Goal: Task Accomplishment & Management: Use online tool/utility

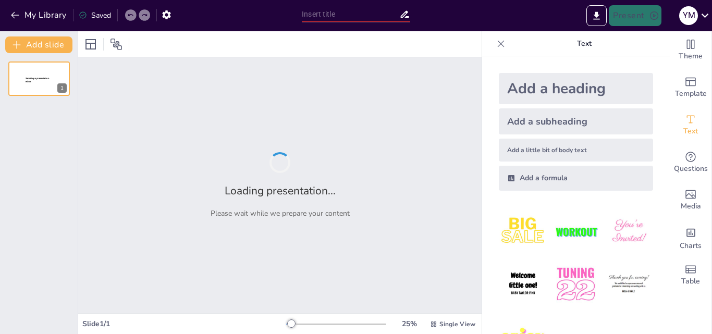
type input "Estructura y Función del Sistema Musculoesquelético en Animales"
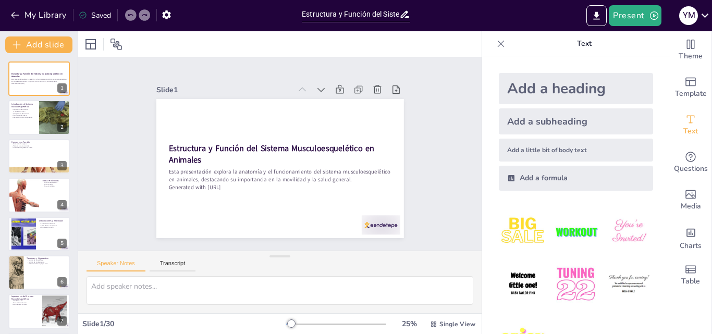
checkbox input "true"
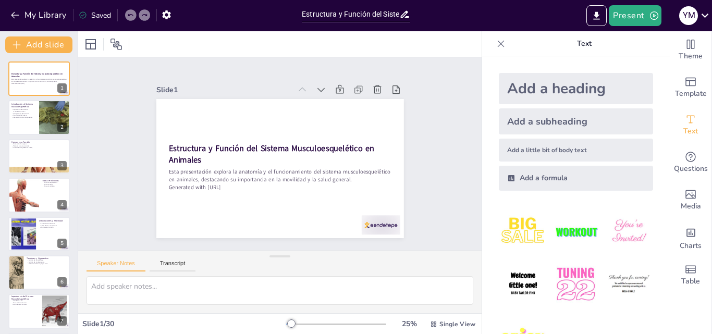
checkbox input "true"
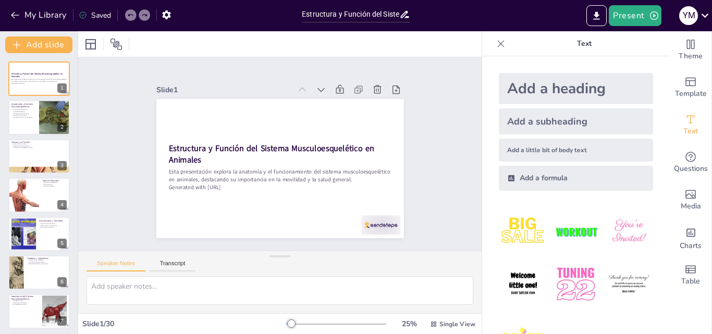
checkbox input "true"
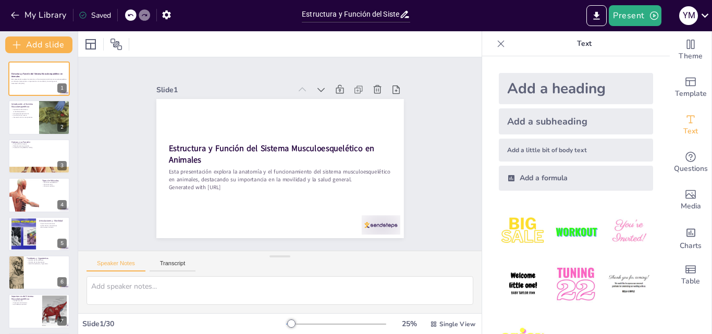
checkbox input "true"
